Goal: Information Seeking & Learning: Learn about a topic

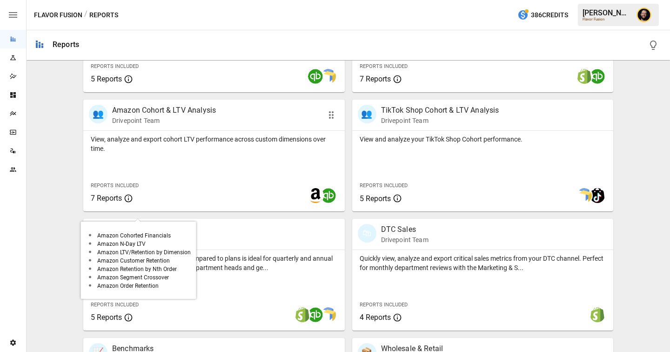
scroll to position [374, 0]
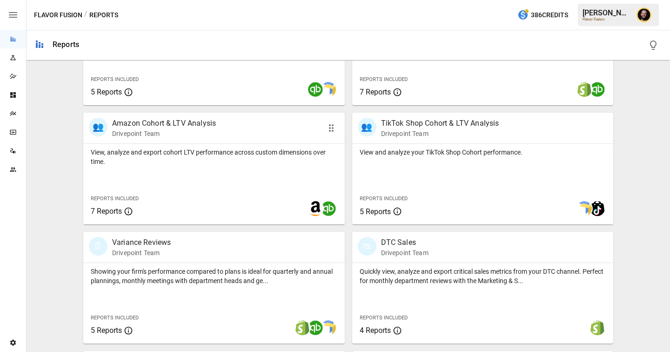
click at [227, 170] on div "View, analyze and export cohort LTV performance across custom dimensions over t…" at bounding box center [214, 184] width 262 height 81
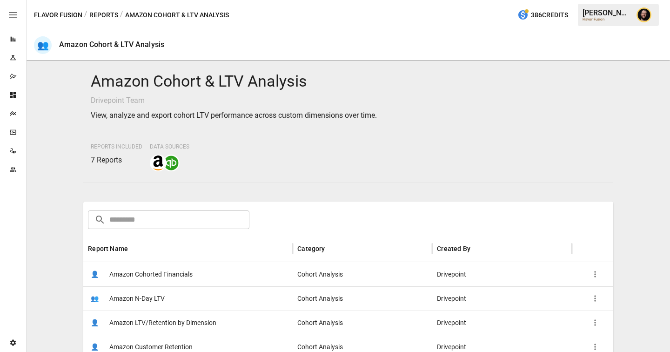
scroll to position [54, 0]
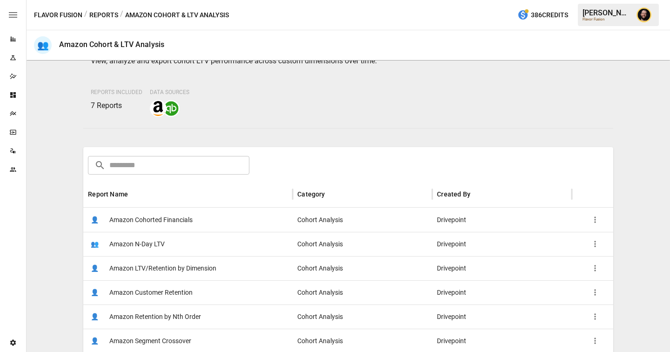
click at [179, 217] on span "Amazon Cohorted Financials" at bounding box center [150, 220] width 83 height 24
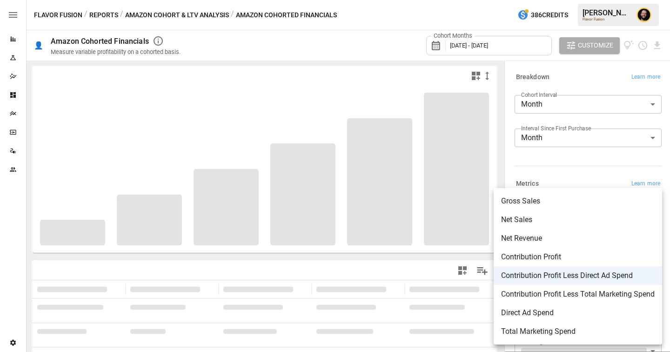
click at [562, 0] on body "**********" at bounding box center [335, 0] width 670 height 0
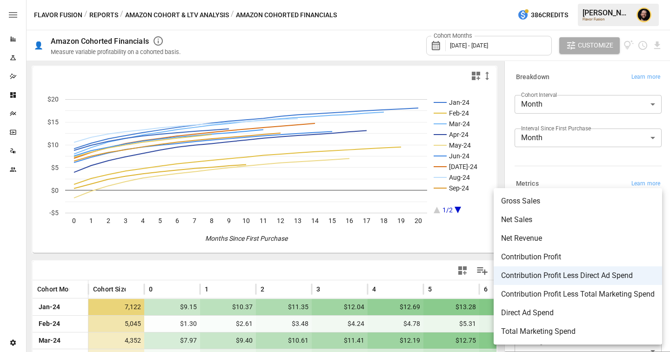
click at [565, 164] on div at bounding box center [335, 176] width 670 height 352
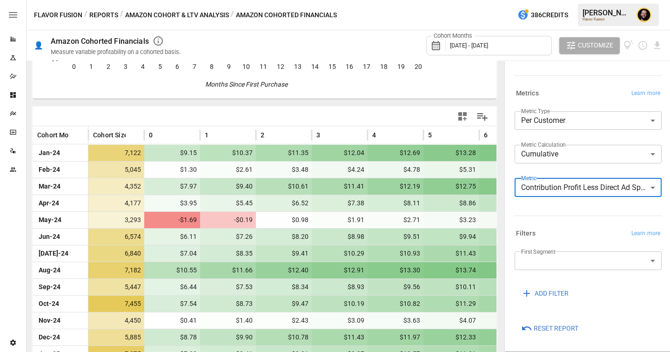
scroll to position [170, 0]
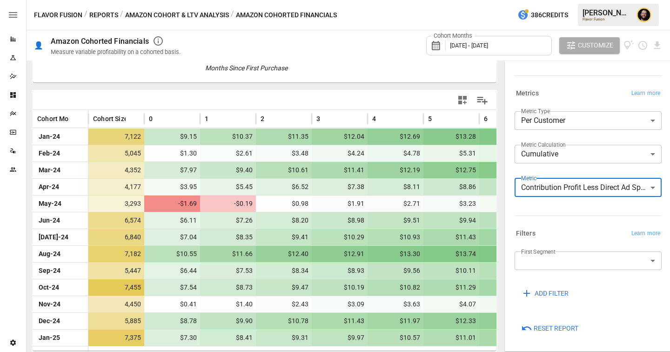
click at [561, 0] on body "Reports Experiments Dazzler Studio Dashboards Plans SmartModel ™ Data Sources T…" at bounding box center [335, 0] width 670 height 0
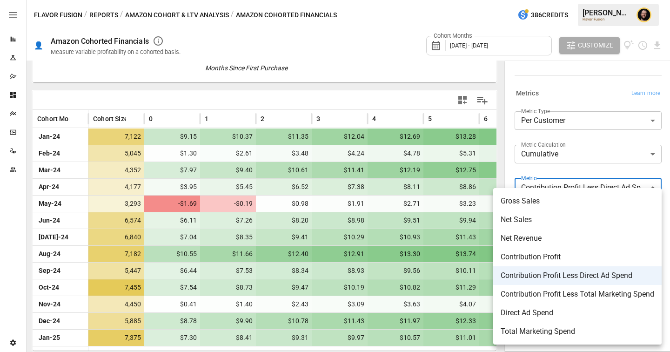
click at [547, 168] on div at bounding box center [335, 176] width 670 height 352
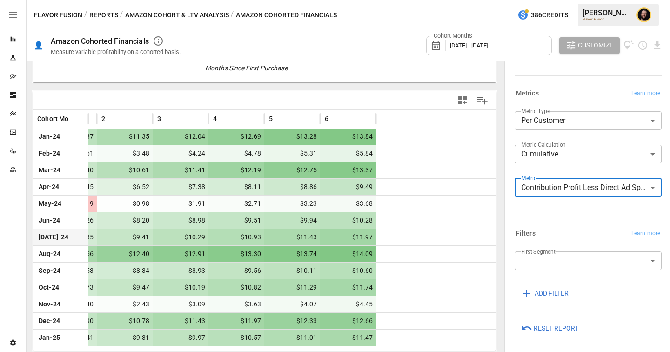
scroll to position [0, 0]
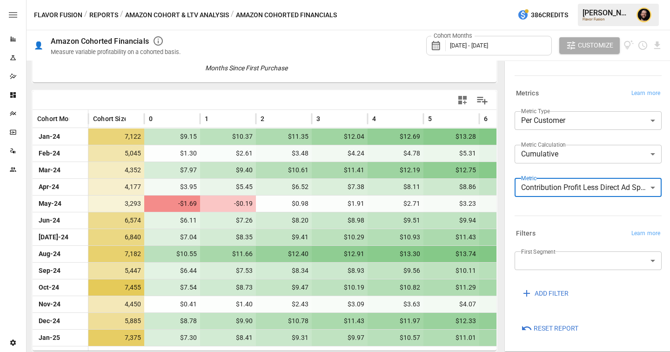
click at [544, 0] on body "Reports Experiments Dazzler Studio Dashboards Plans SmartModel ™ Data Sources T…" at bounding box center [335, 0] width 670 height 0
